Goal: Understand process/instructions: Learn how to perform a task or action

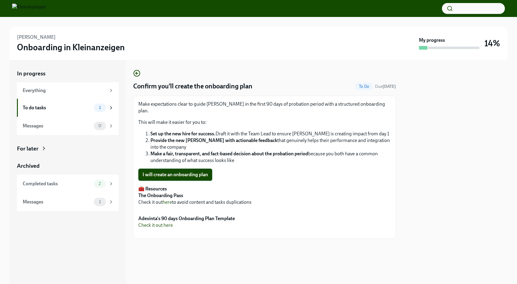
click at [175, 172] on span "I will create an onboarding plan" at bounding box center [175, 175] width 65 height 6
click at [234, 131] on li "Set up the new hire for success. Draft it with the Team Lead to ensure [PERSON_…" at bounding box center [270, 134] width 240 height 7
click at [235, 137] on strong "Provide the new [PERSON_NAME] with actionable feedback" at bounding box center [213, 140] width 127 height 6
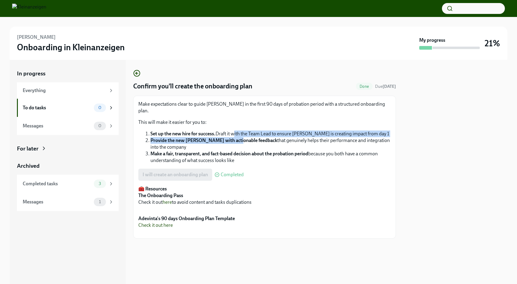
drag, startPoint x: 233, startPoint y: 133, endPoint x: 233, endPoint y: 127, distance: 6.4
click at [233, 131] on ol "Set up the new hire for success. Draft it with the Team Lead to ensure [PERSON_…" at bounding box center [264, 147] width 253 height 33
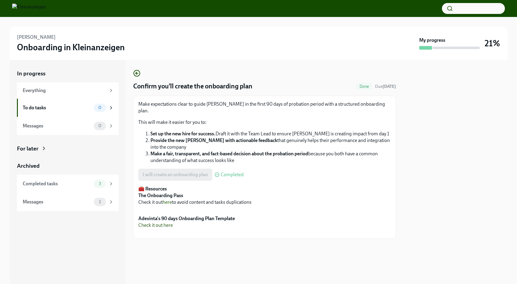
click at [250, 137] on strong "Provide the new [PERSON_NAME] with actionable feedback" at bounding box center [213, 140] width 127 height 6
click at [246, 137] on strong "Provide the new [PERSON_NAME] with actionable feedback" at bounding box center [213, 140] width 127 height 6
click at [228, 131] on li "Set up the new hire for success. Draft it with the Team Lead to ensure [PERSON_…" at bounding box center [270, 134] width 240 height 7
click at [207, 137] on strong "Provide the new [PERSON_NAME] with actionable feedback" at bounding box center [213, 140] width 127 height 6
click at [253, 137] on li "Provide the new [PERSON_NAME] with actionable feedback that genuinely helps the…" at bounding box center [270, 143] width 240 height 13
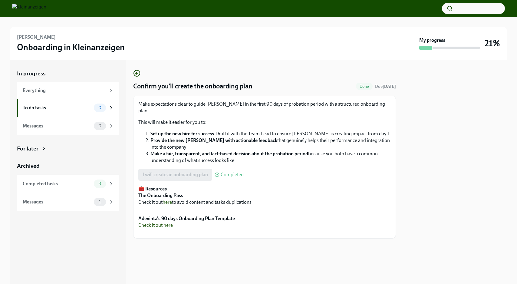
click at [292, 137] on li "Provide the new [PERSON_NAME] with actionable feedback that genuinely helps the…" at bounding box center [270, 143] width 240 height 13
click at [345, 137] on li "Provide the new [PERSON_NAME] with actionable feedback that genuinely helps the…" at bounding box center [270, 143] width 240 height 13
